Goal: Task Accomplishment & Management: Manage account settings

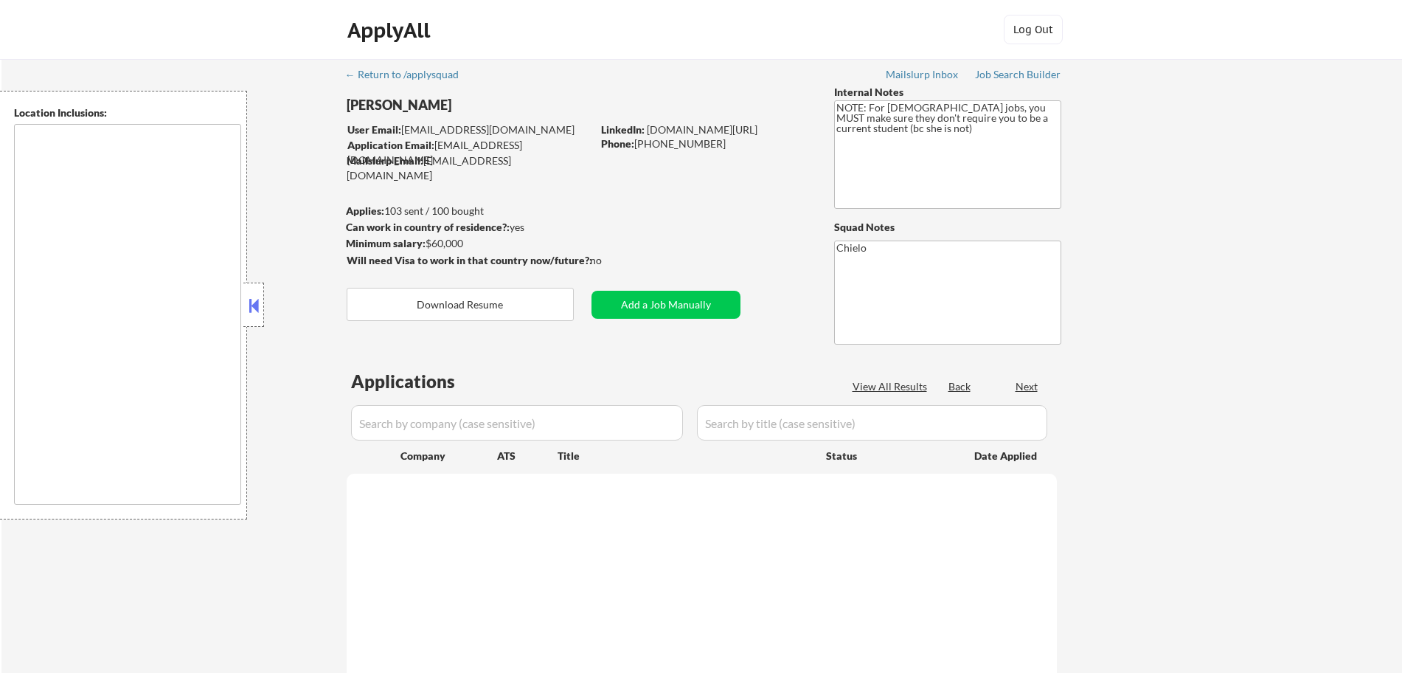
type textarea "Loremips, DO Sitamet, CO Adipisci, EL Seddoeius, TE Incid Utlabo, ET Dolorem Al…"
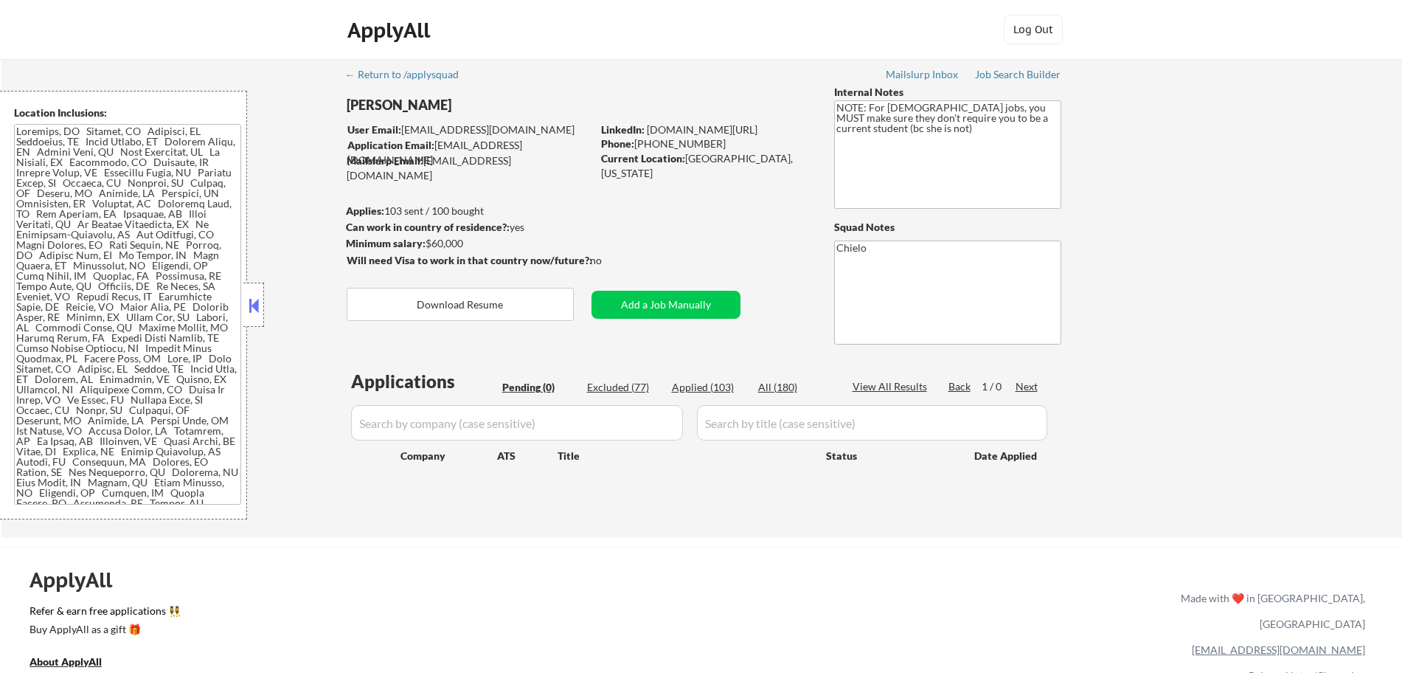
click at [701, 384] on div "Applied (103)" at bounding box center [709, 387] width 74 height 15
click at [699, 388] on div "Applied (103)" at bounding box center [709, 387] width 74 height 15
select select ""applied""
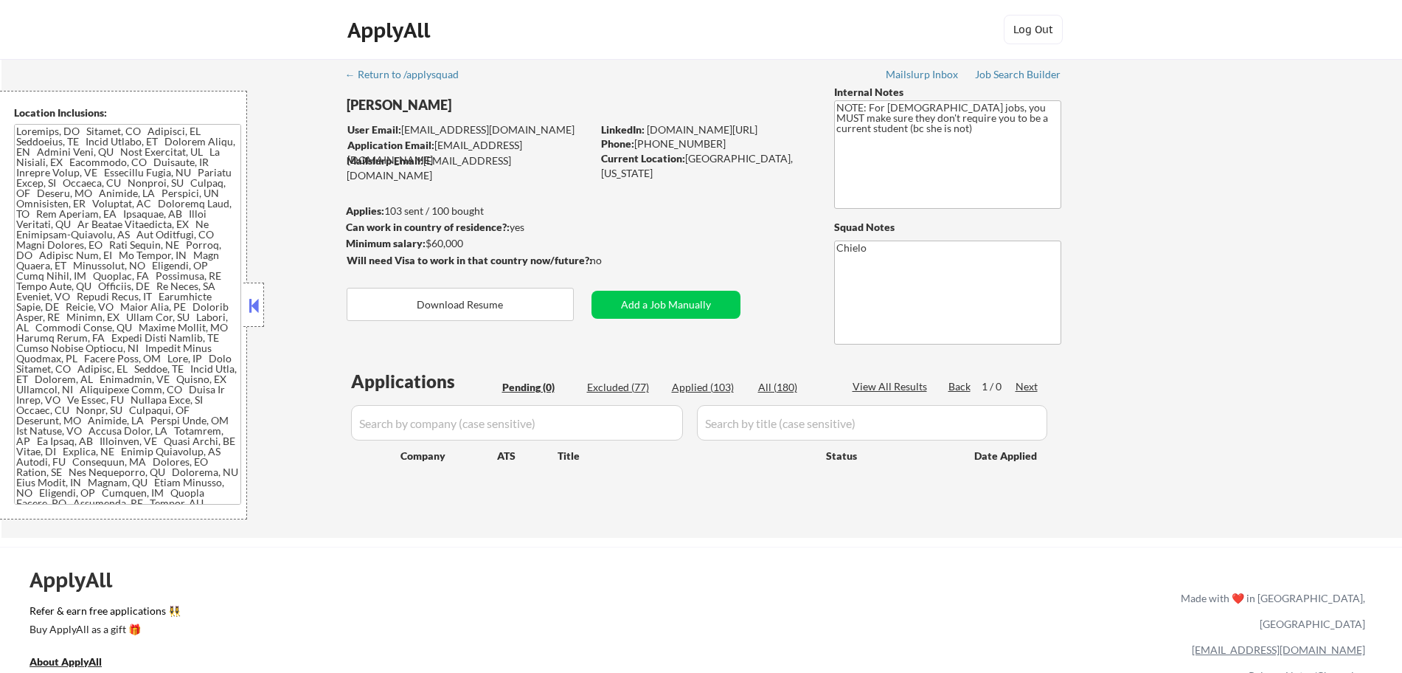
select select ""applied""
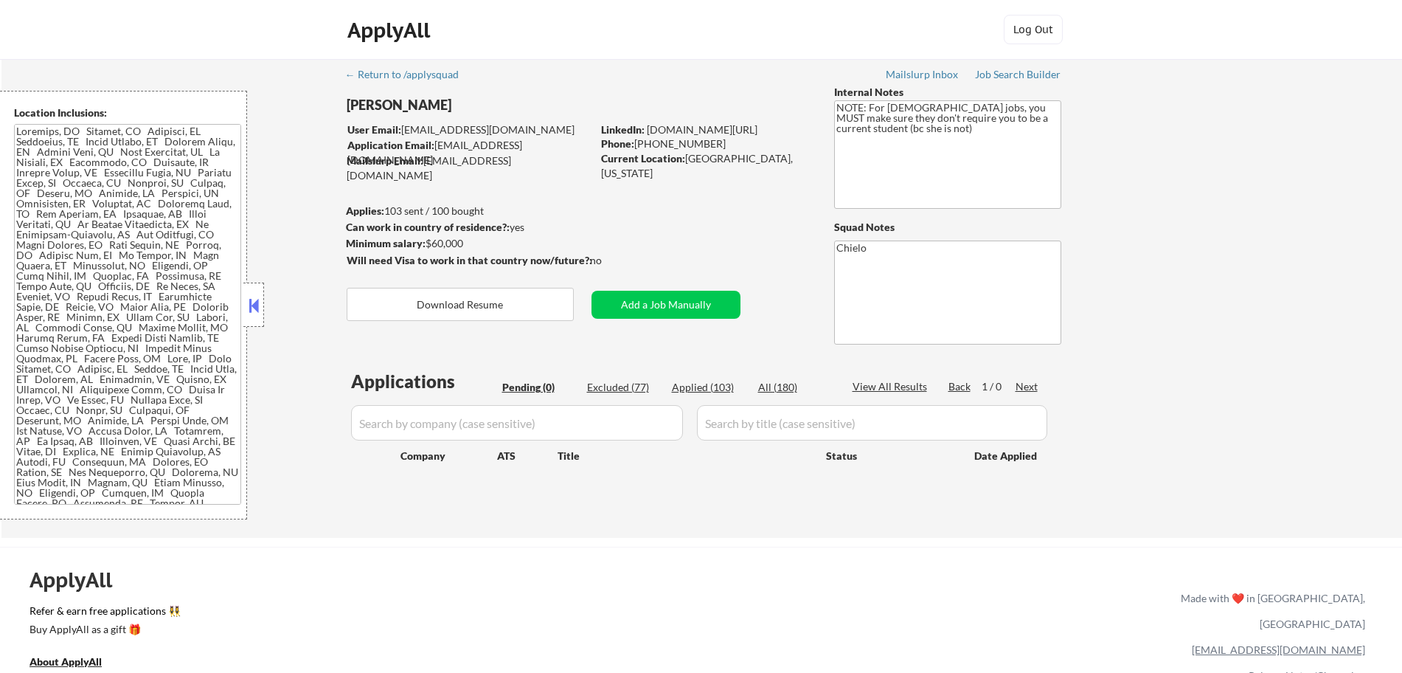
select select ""applied""
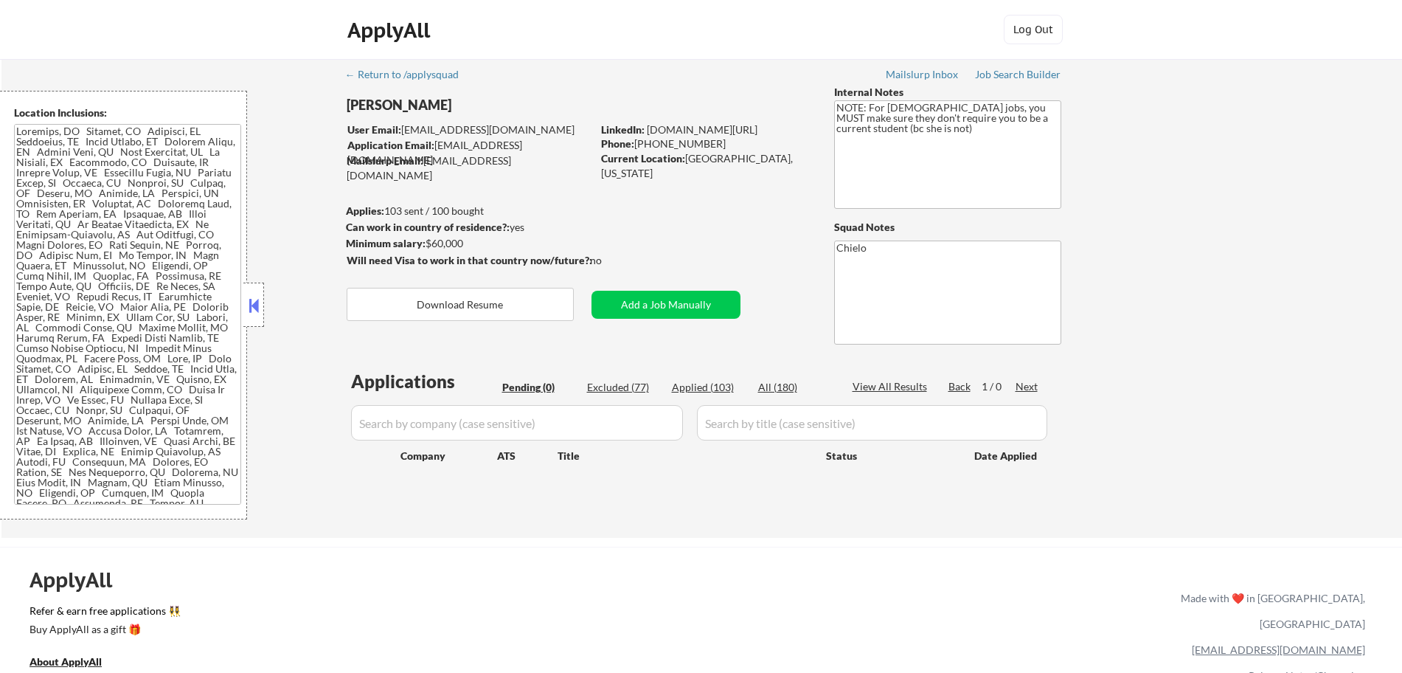
select select ""applied""
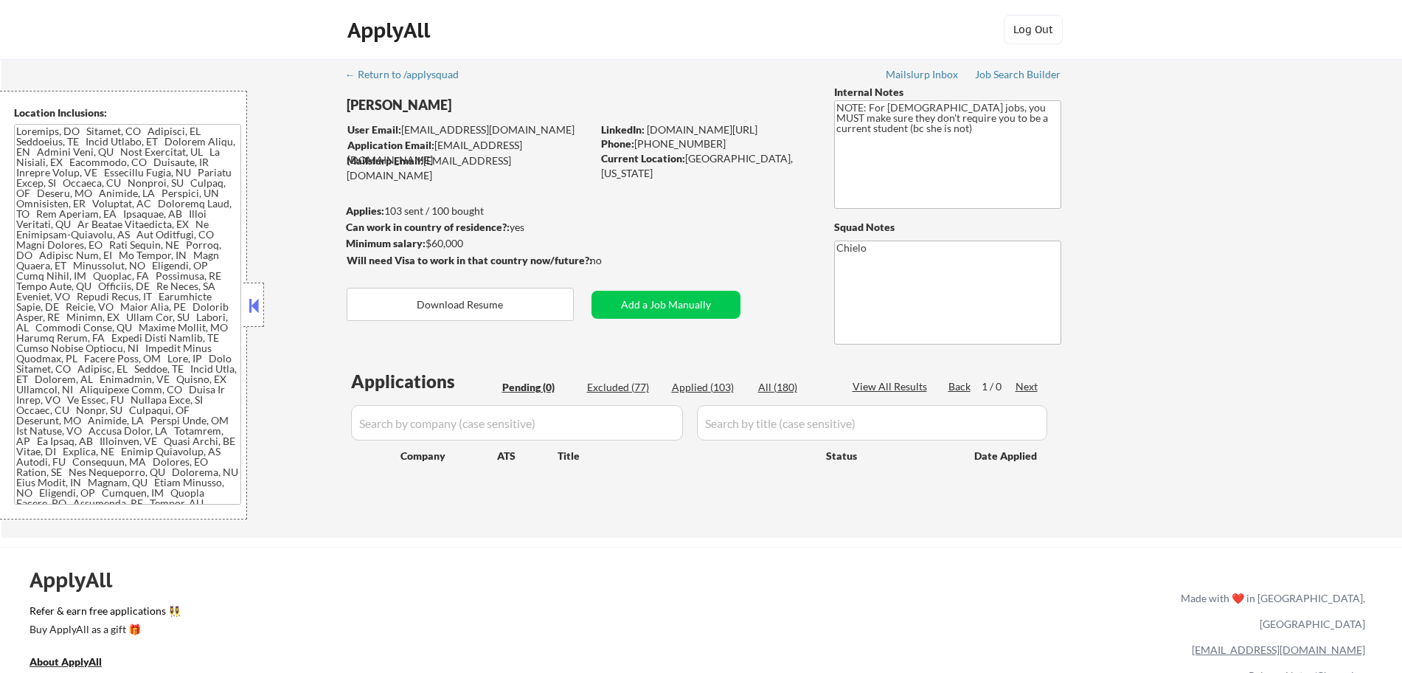
select select ""applied""
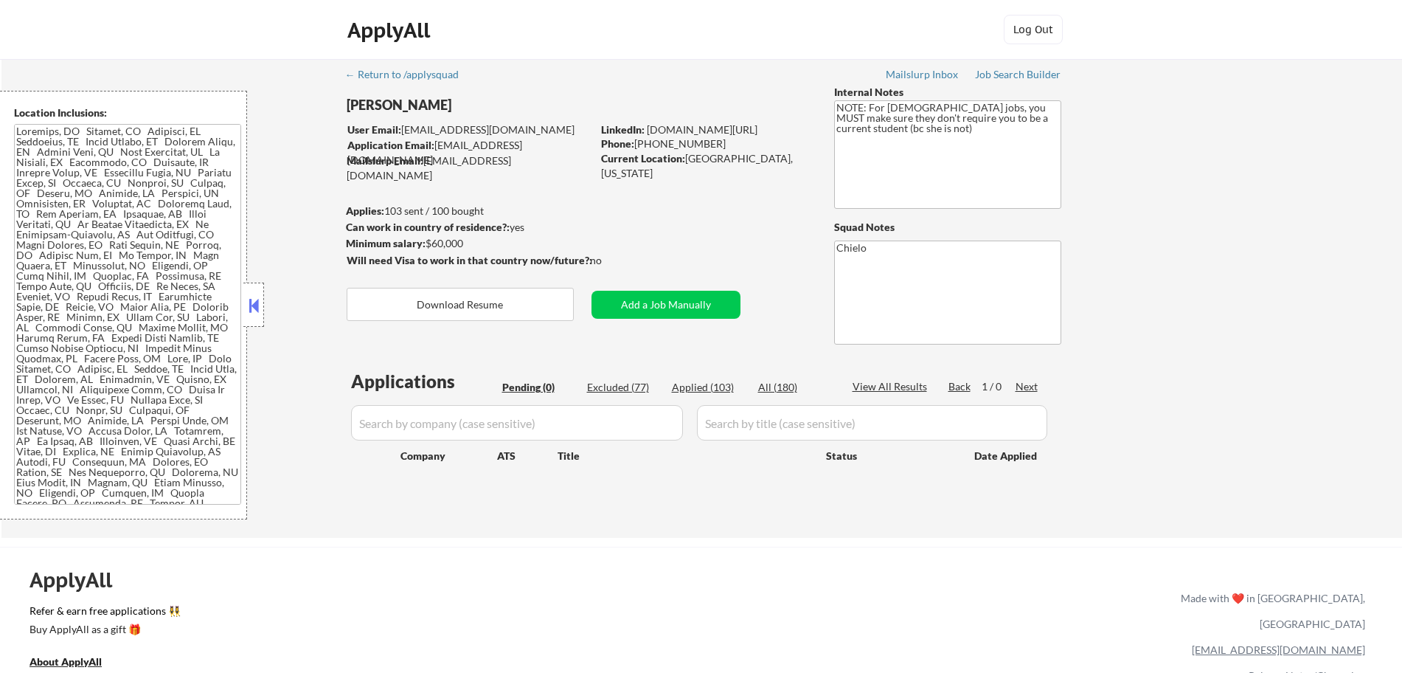
select select ""applied""
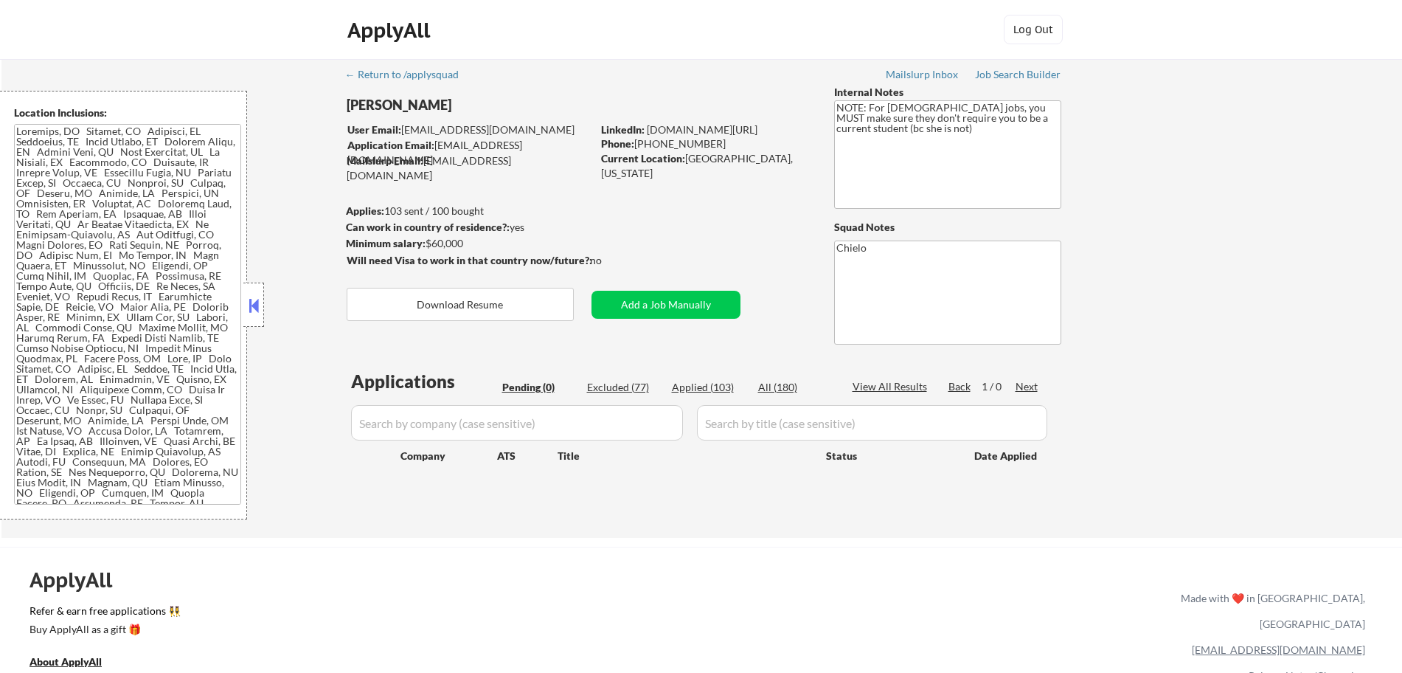
select select ""applied""
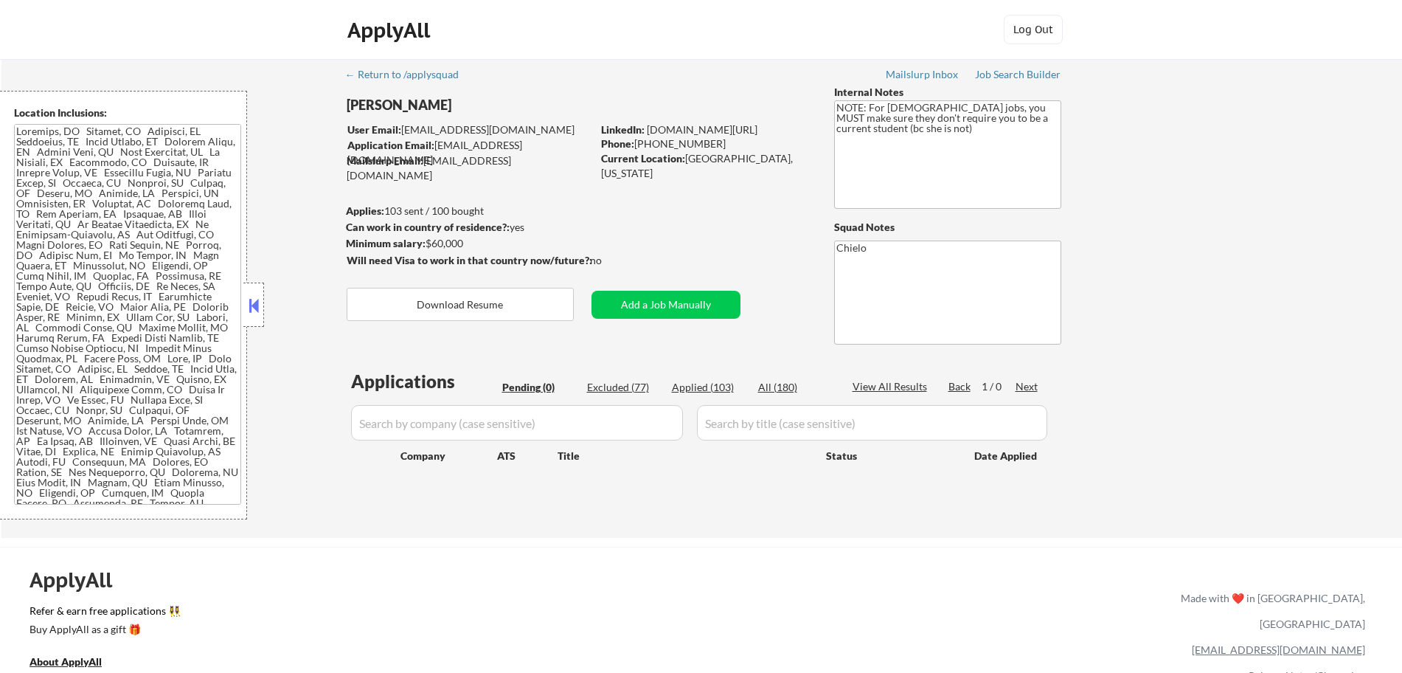
select select ""applied""
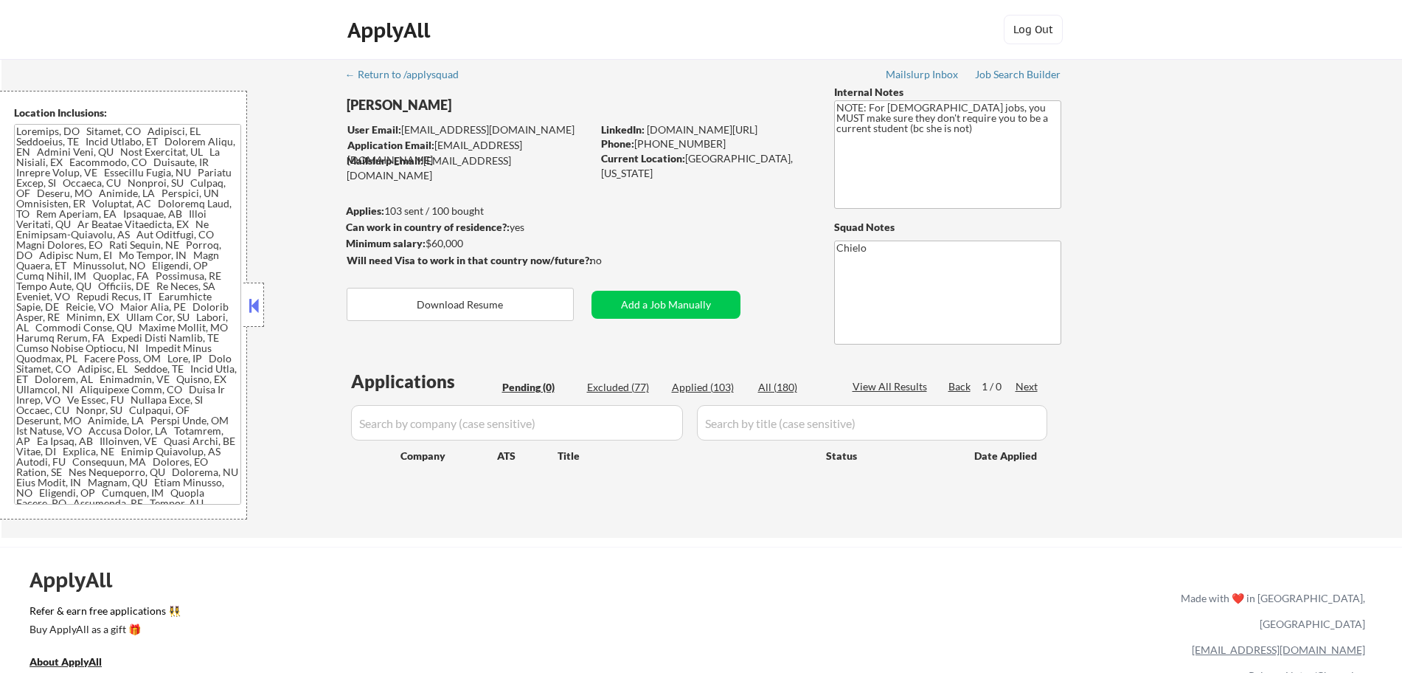
select select ""applied""
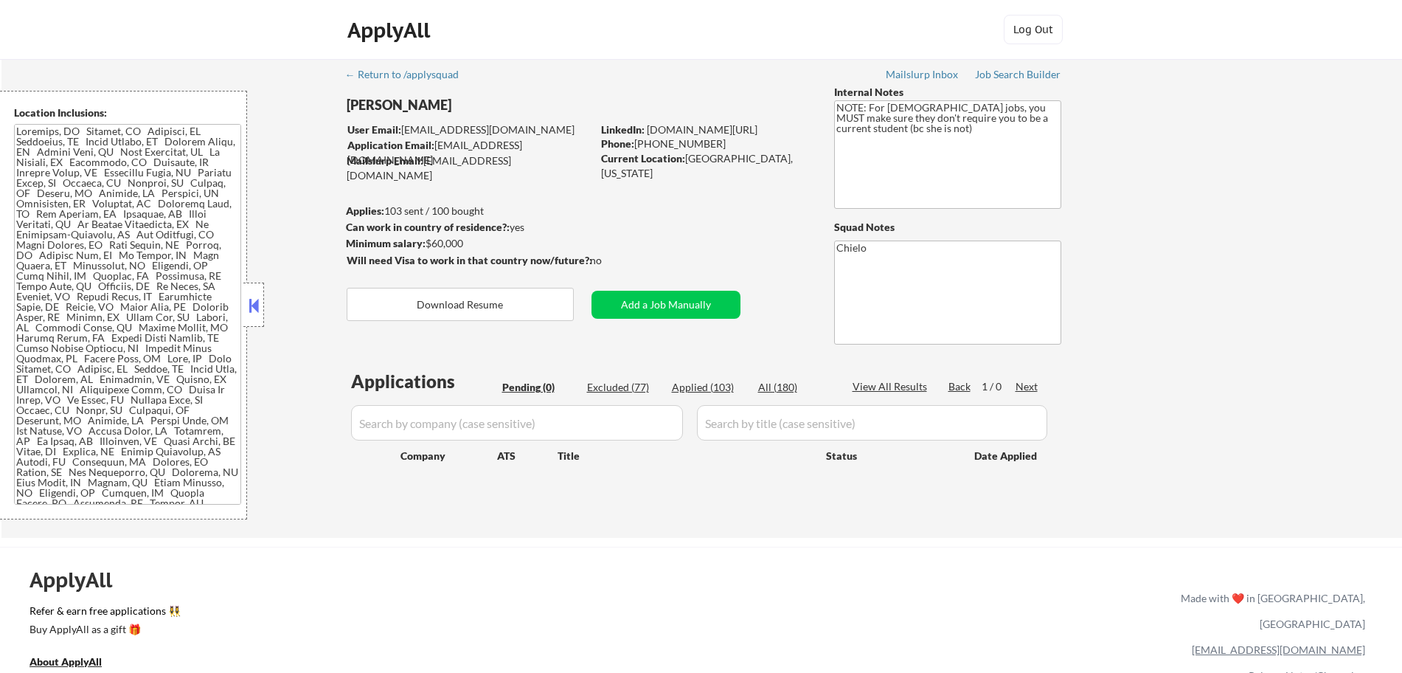
select select ""applied""
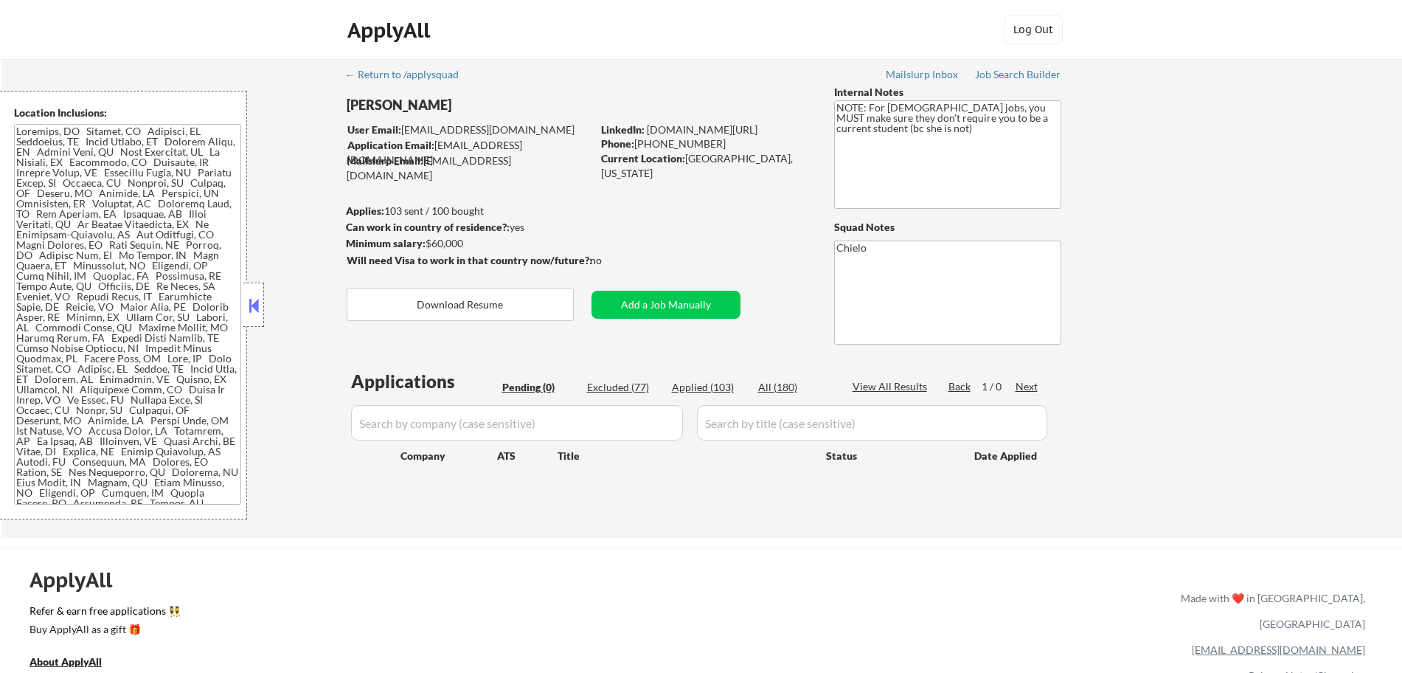
select select ""applied""
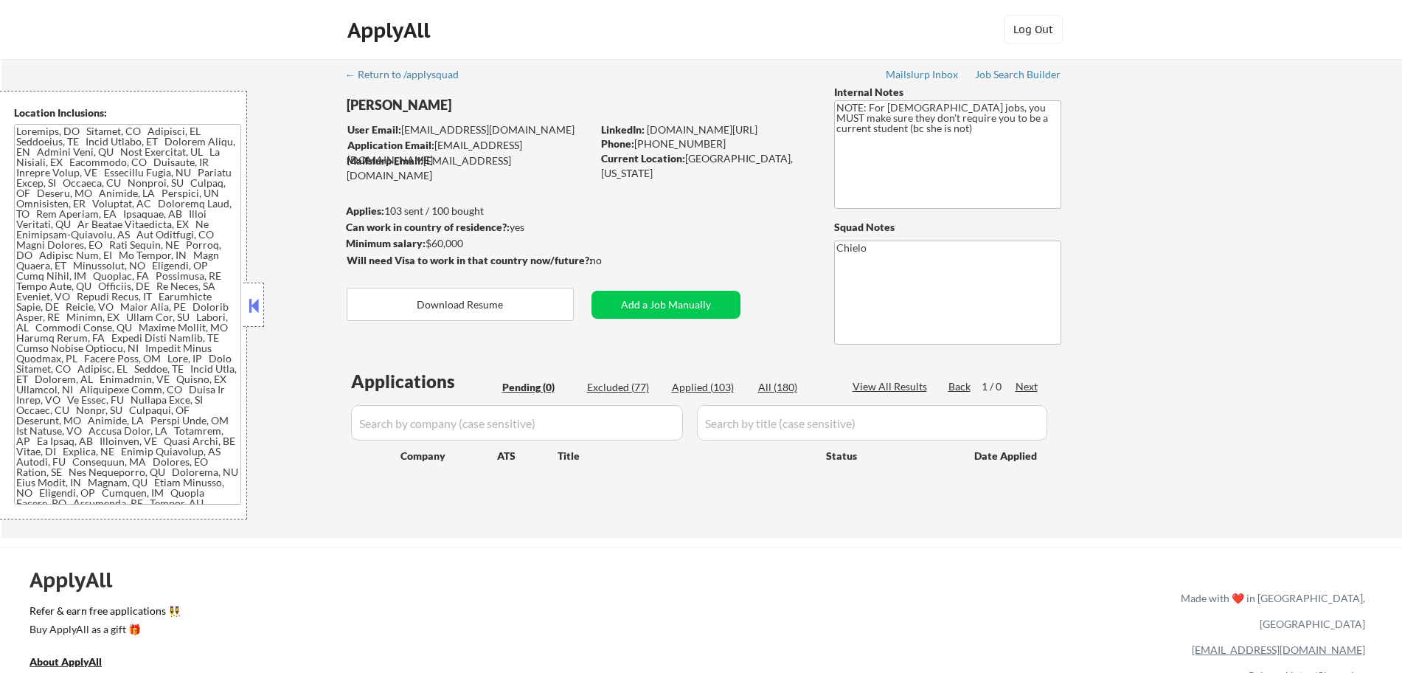
select select ""applied""
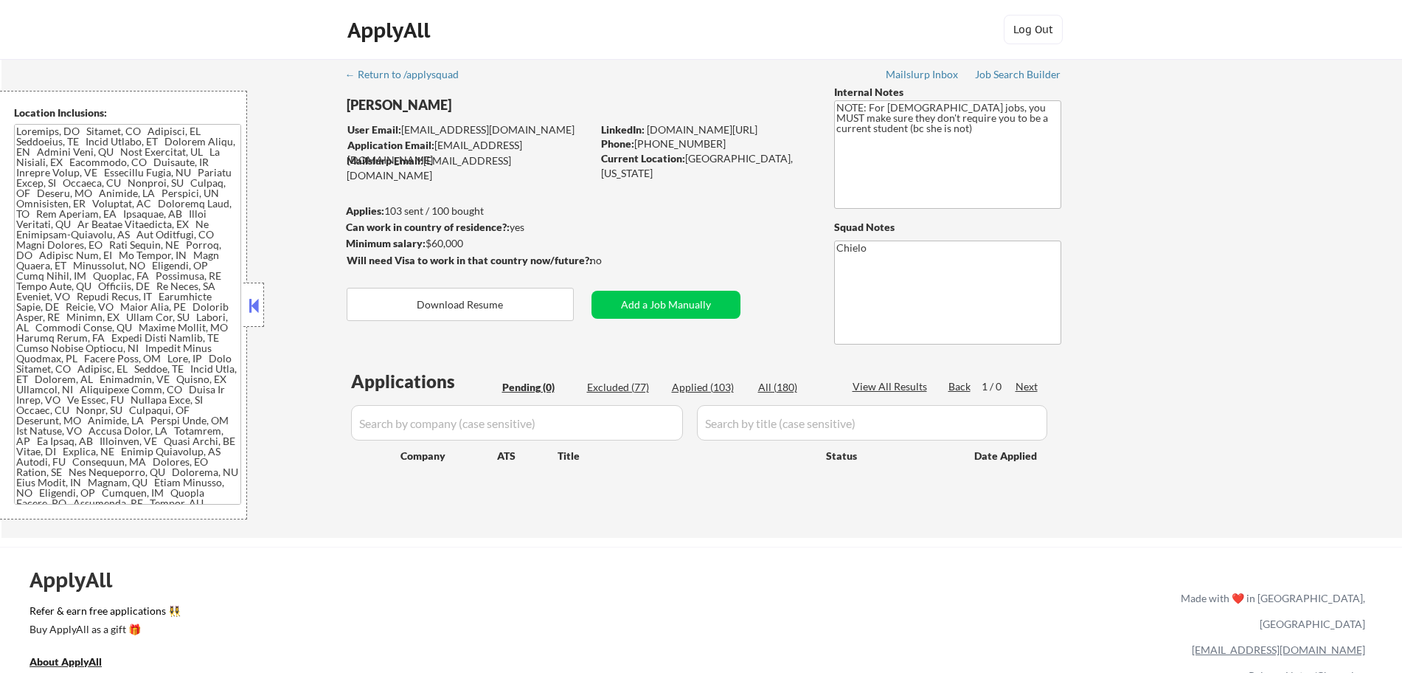
select select ""applied""
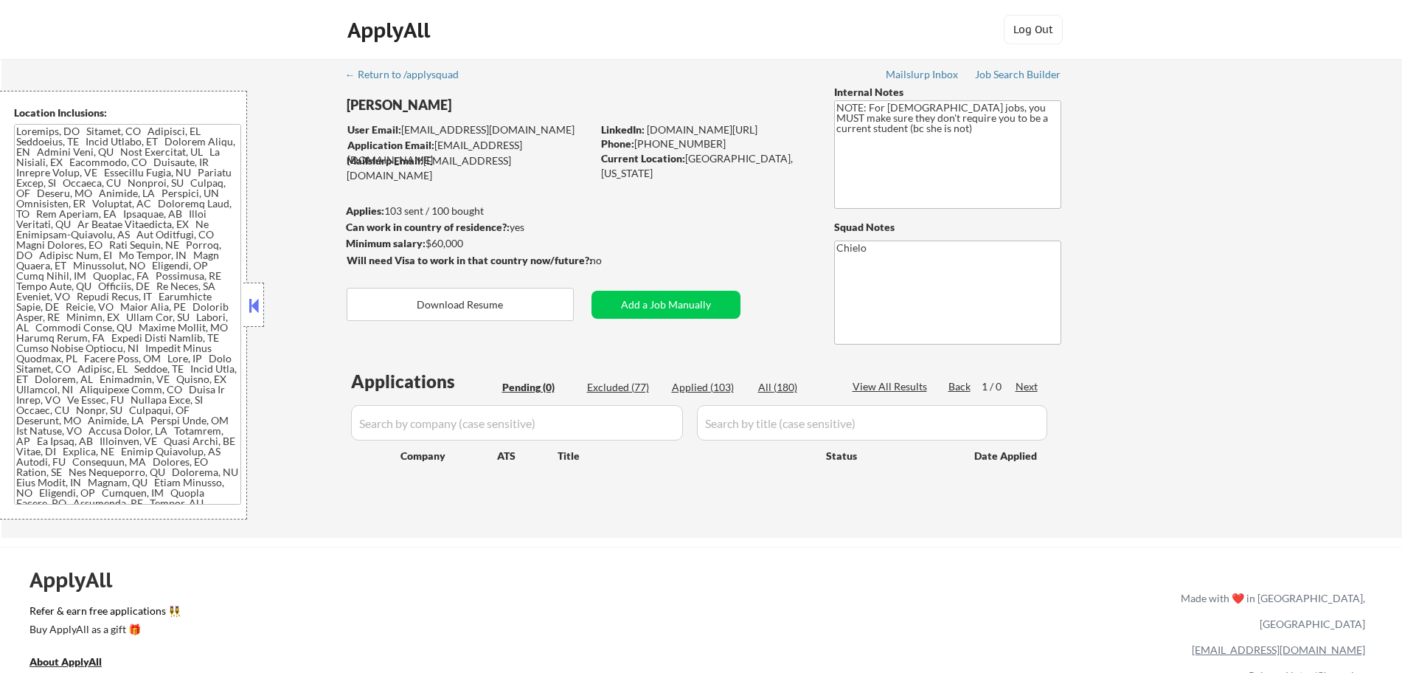
select select ""applied""
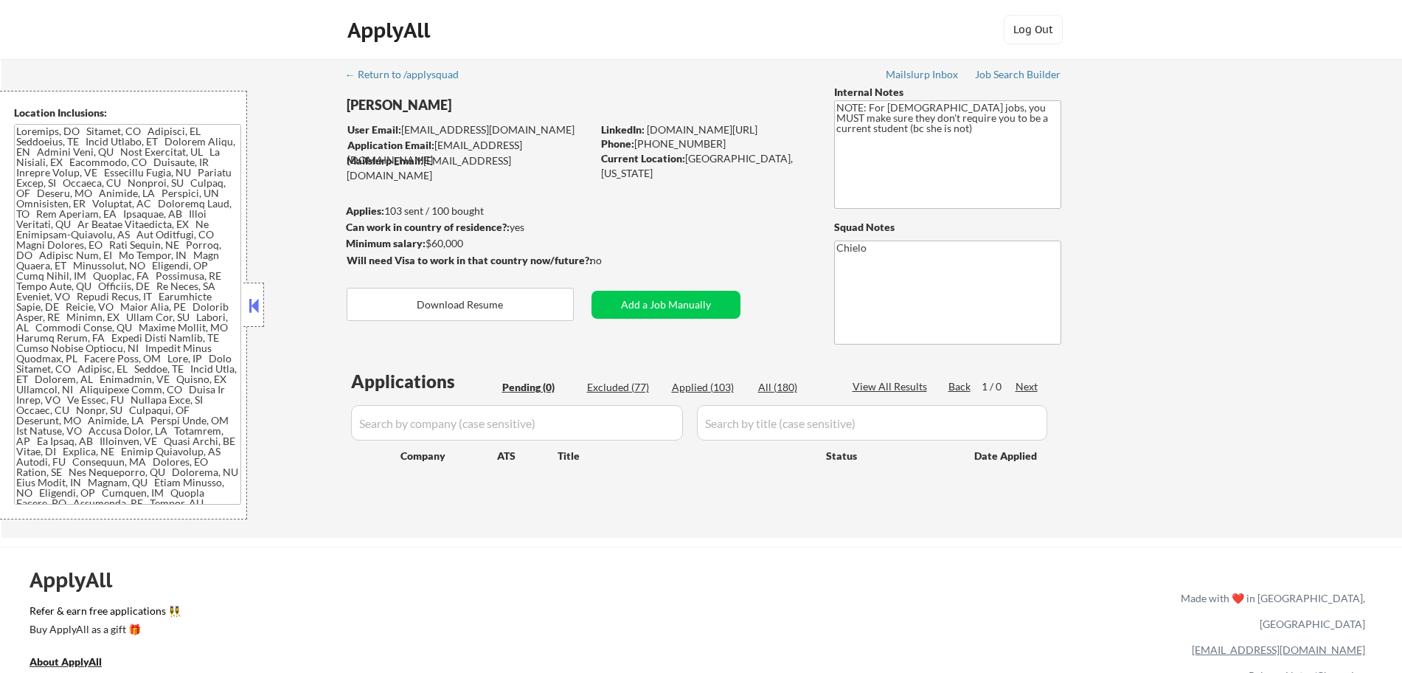
select select ""applied""
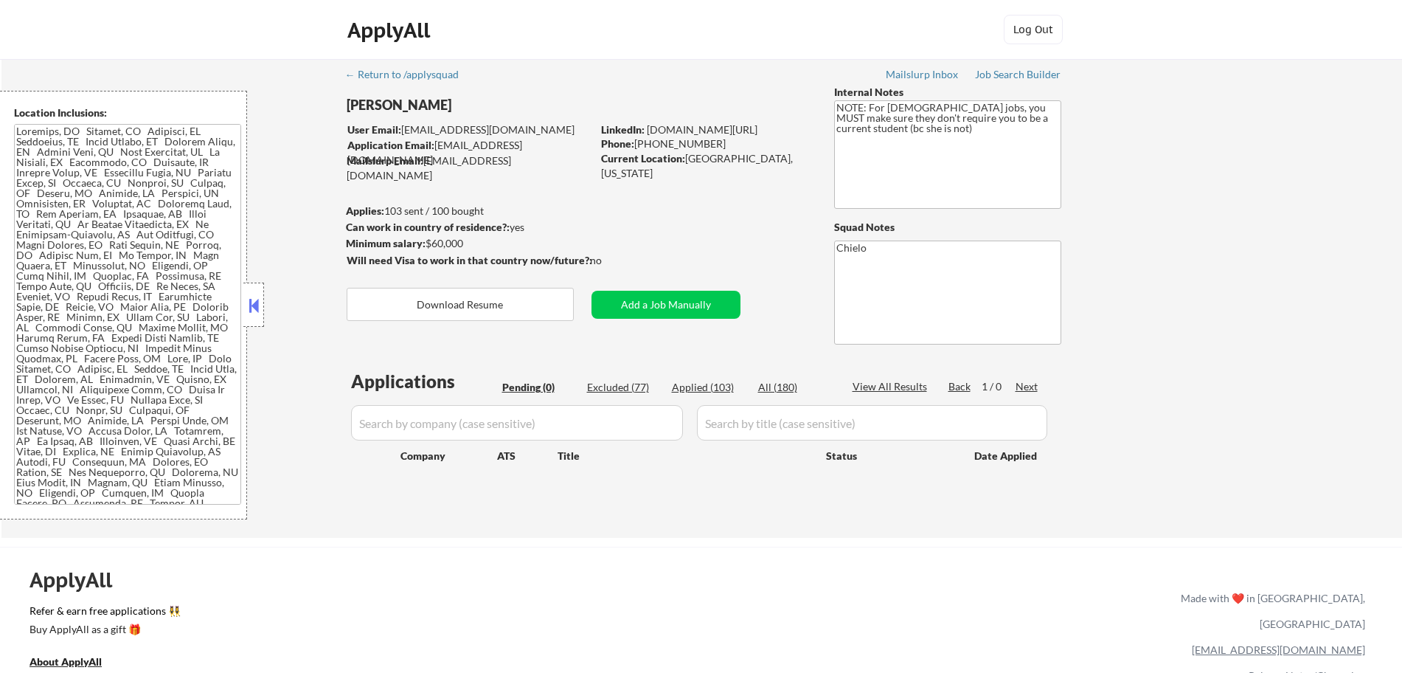
select select ""applied""
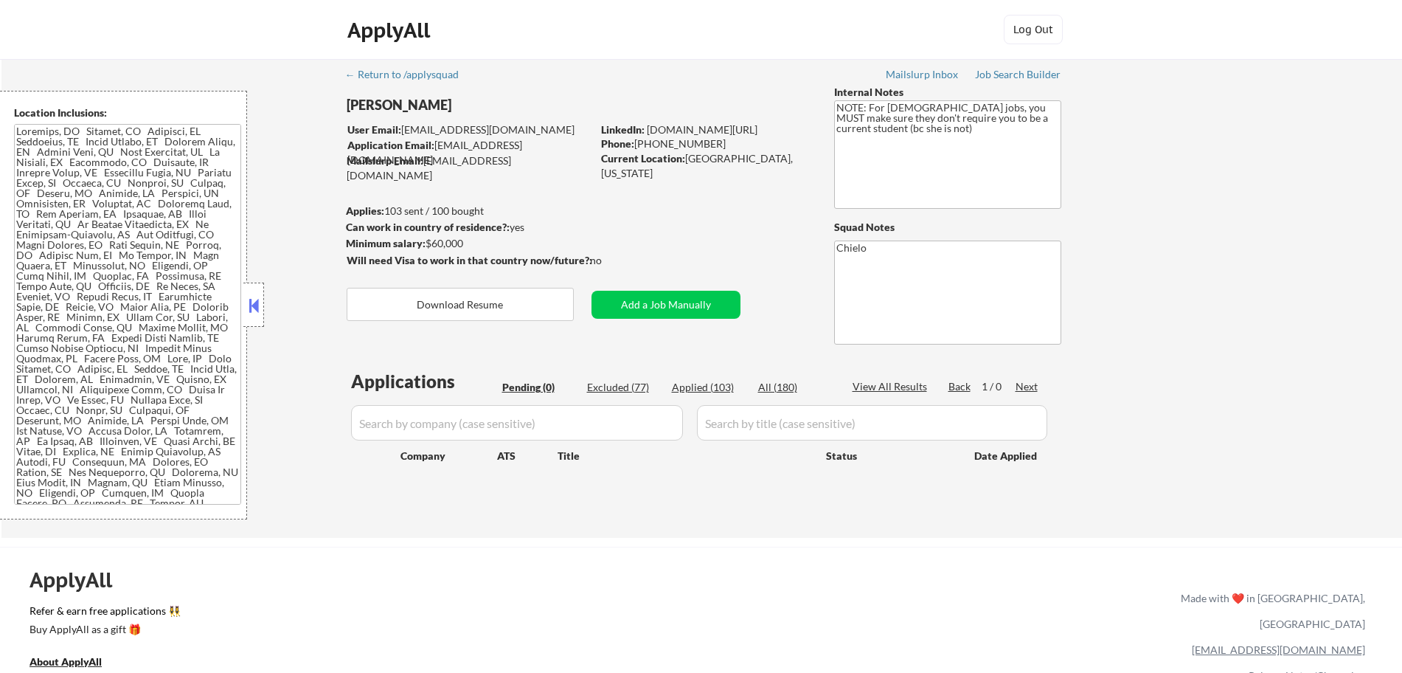
select select ""applied""
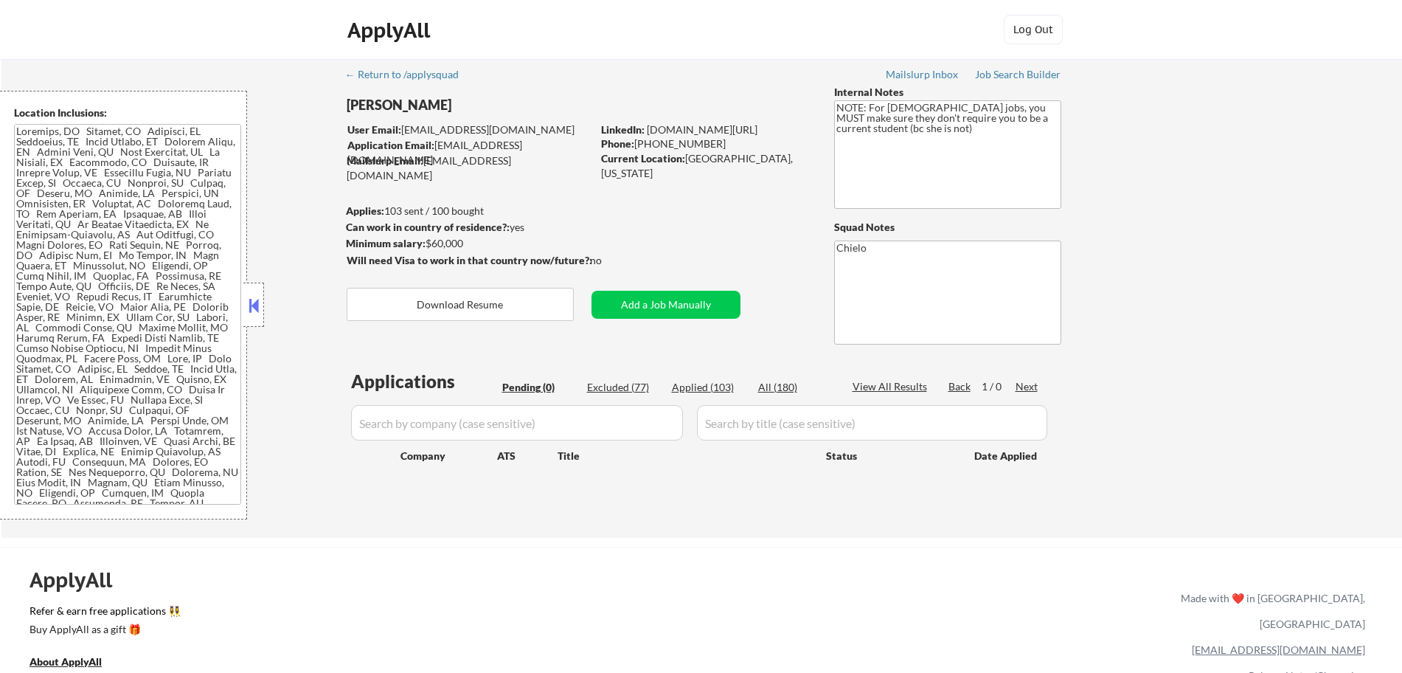
select select ""applied""
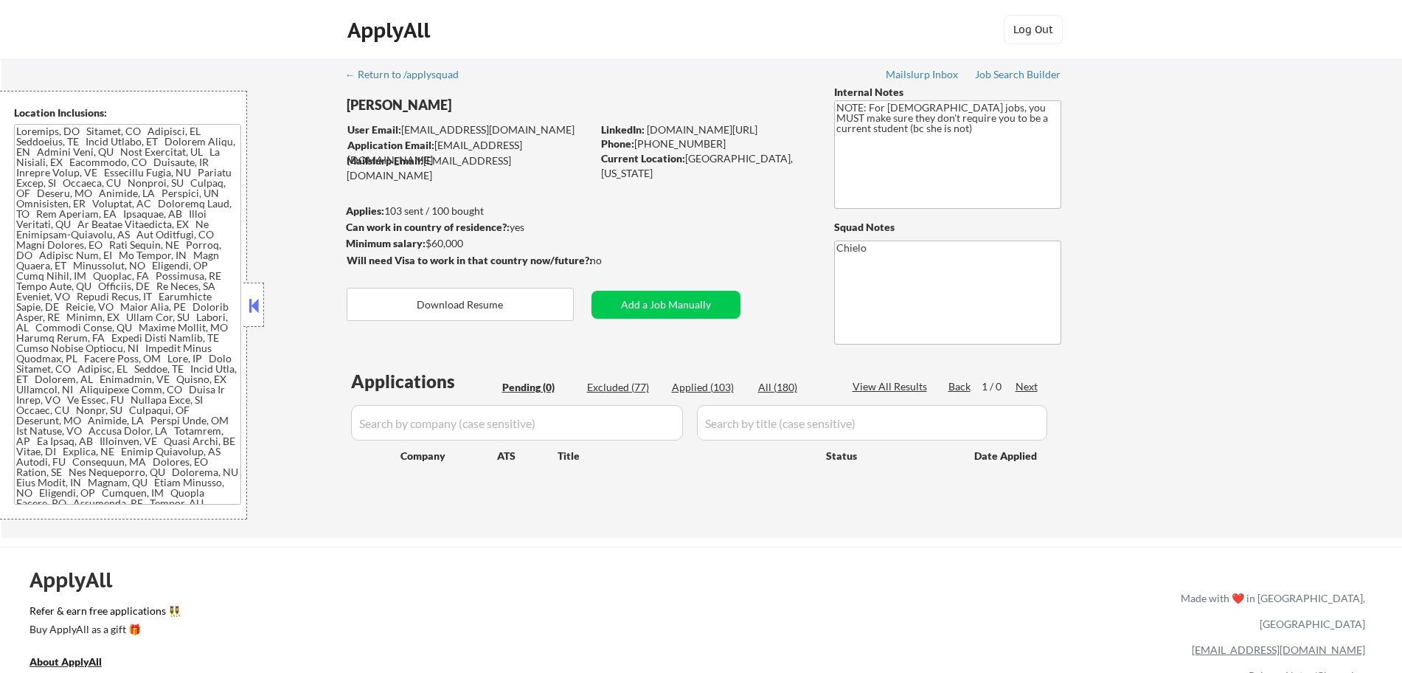
select select ""applied""
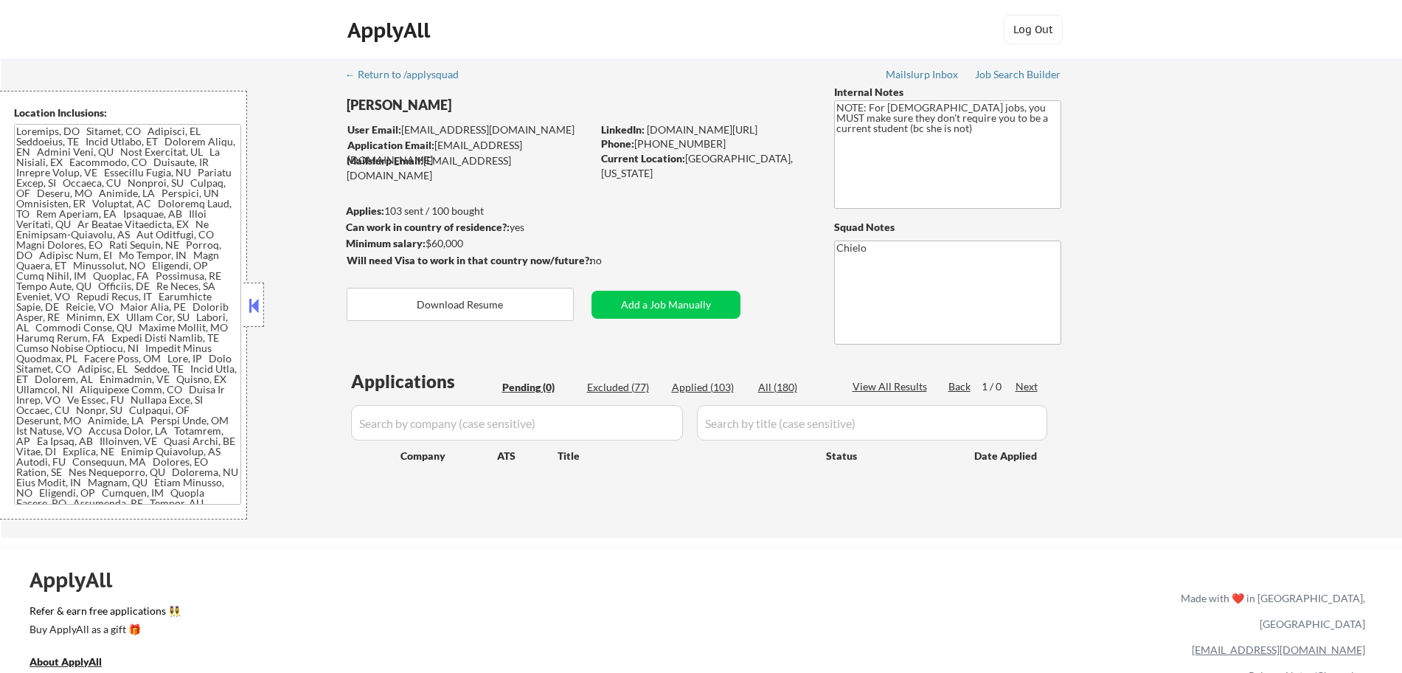
select select ""applied""
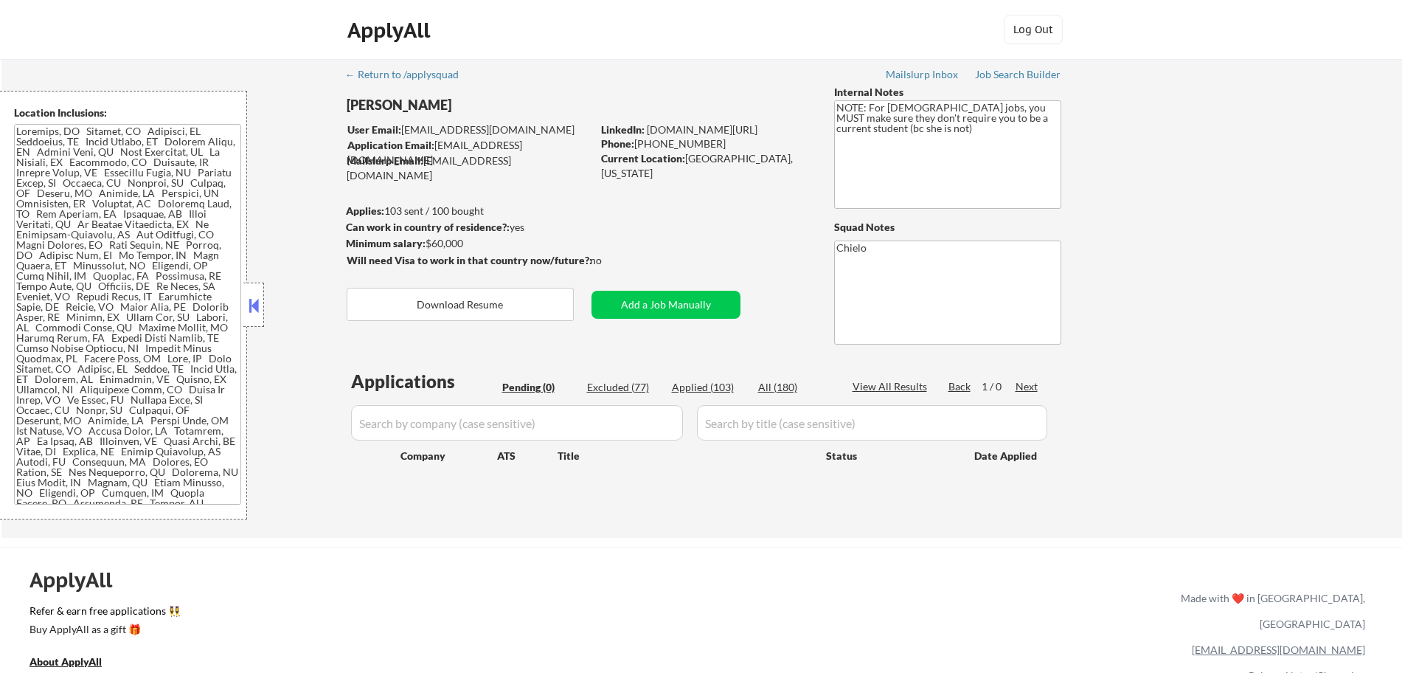
select select ""applied""
